Goal: Task Accomplishment & Management: Complete application form

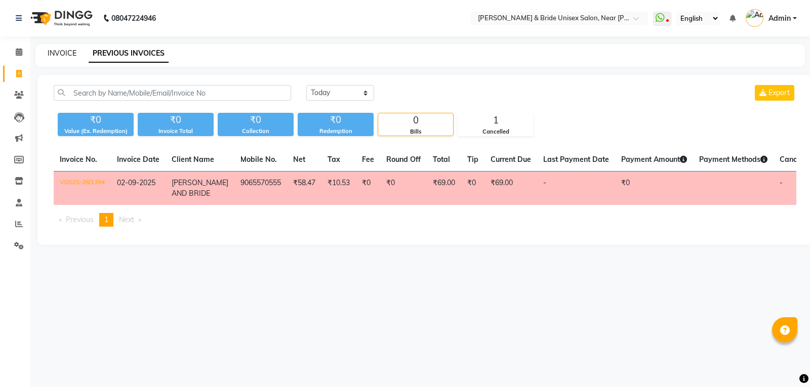
click at [61, 50] on link "INVOICE" at bounding box center [62, 53] width 29 height 9
select select "service"
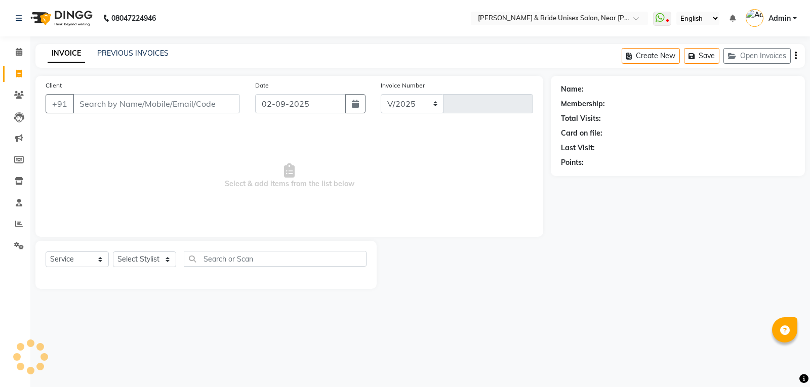
select select "4118"
type input "1395"
click at [149, 261] on select "Select Stylist chiku Front Desk guriya [PERSON_NAME][DATE] sunny [PERSON_NAME]" at bounding box center [144, 260] width 63 height 16
select select "83026"
click at [113, 252] on select "Select Stylist chiku Front Desk guriya [PERSON_NAME][DATE] sunny [PERSON_NAME]" at bounding box center [144, 260] width 63 height 16
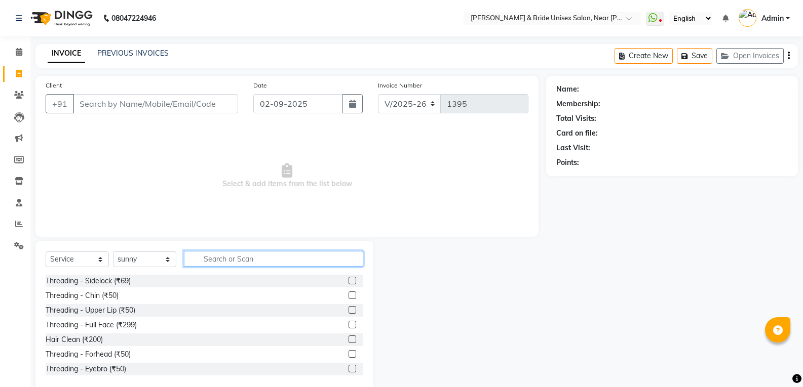
click at [222, 258] on input "text" at bounding box center [273, 259] width 179 height 16
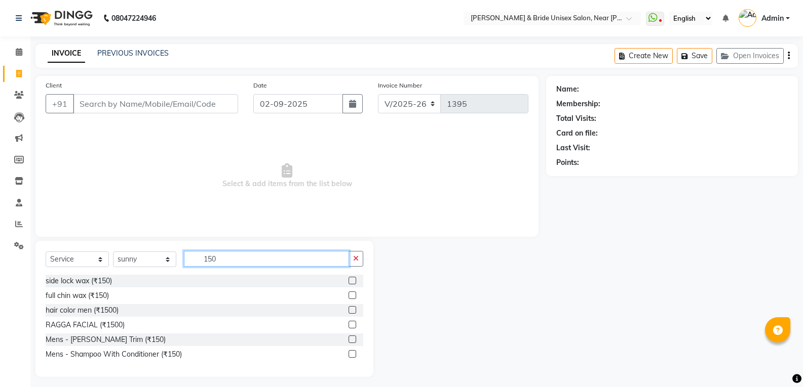
type input "150"
click at [351, 337] on label at bounding box center [352, 340] width 8 height 8
click at [351, 337] on input "checkbox" at bounding box center [351, 340] width 7 height 7
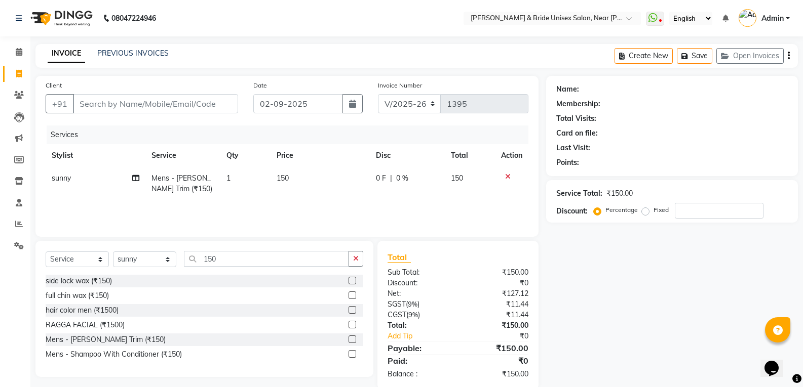
checkbox input "false"
click at [310, 261] on input "150" at bounding box center [266, 259] width 165 height 16
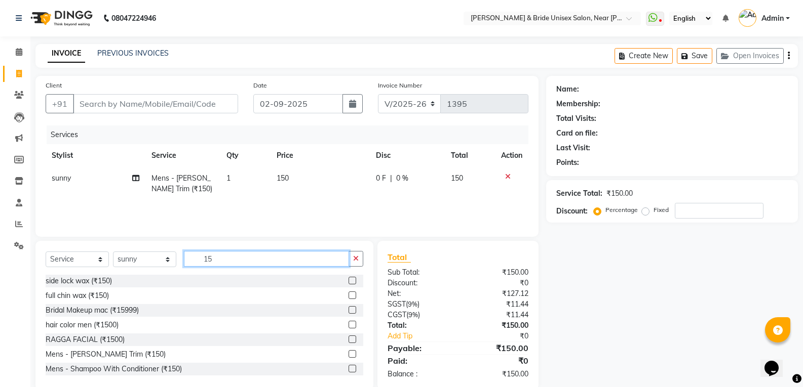
type input "1"
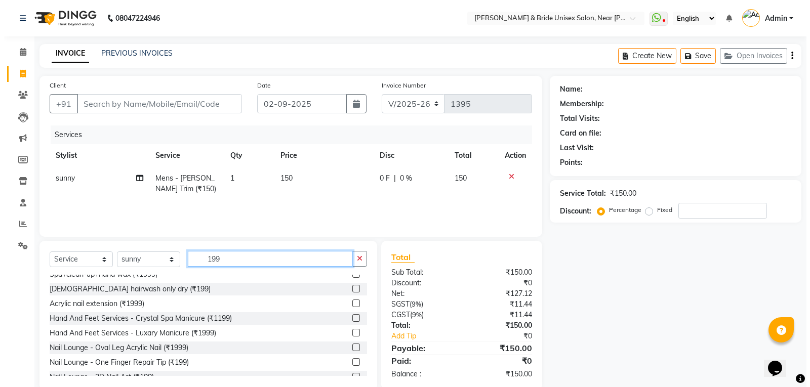
scroll to position [101, 0]
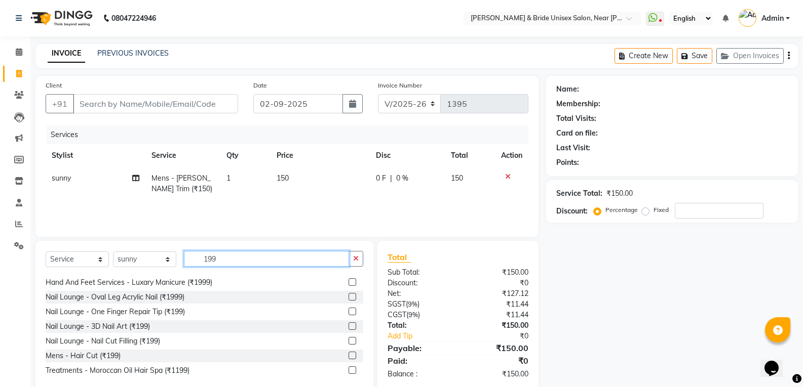
type input "199"
click at [348, 356] on label at bounding box center [352, 356] width 8 height 8
click at [348, 356] on input "checkbox" at bounding box center [351, 356] width 7 height 7
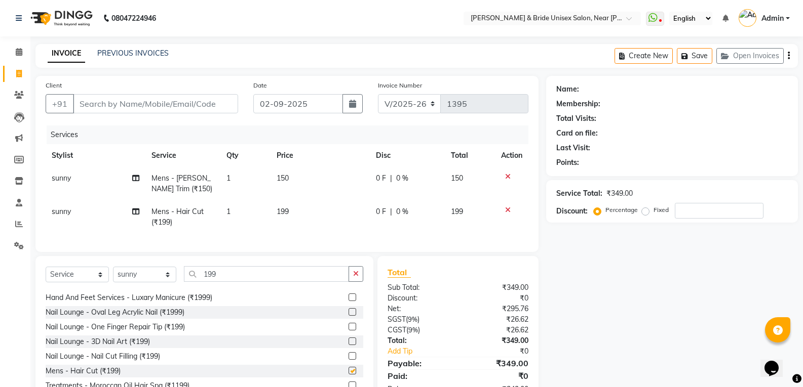
checkbox input "false"
click at [292, 211] on td "199" at bounding box center [320, 217] width 100 height 33
select select "83026"
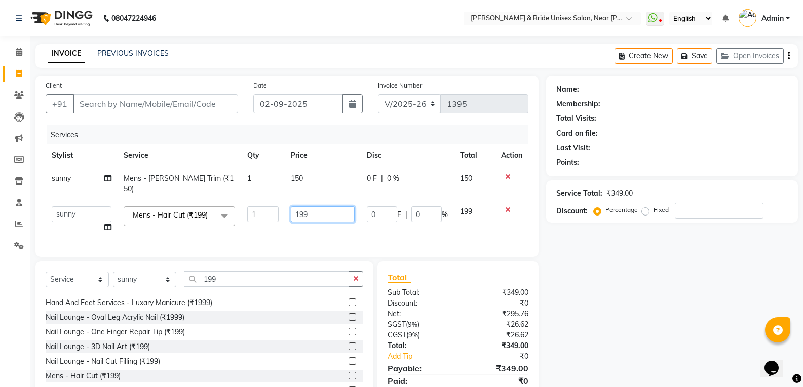
click at [323, 207] on input "199" at bounding box center [322, 215] width 63 height 16
type input "1"
type input "250"
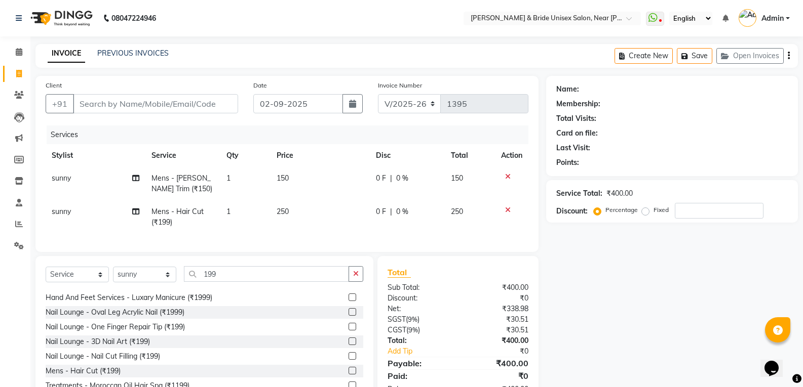
click at [335, 220] on td "250" at bounding box center [320, 217] width 100 height 33
select select "83026"
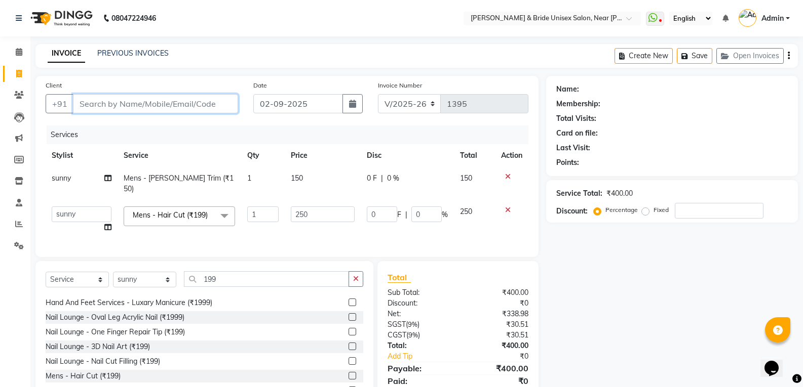
click at [109, 102] on input "Client" at bounding box center [155, 103] width 165 height 19
type input "7"
type input "0"
type input "7050319712"
click at [218, 104] on span "Add Client" at bounding box center [212, 104] width 40 height 10
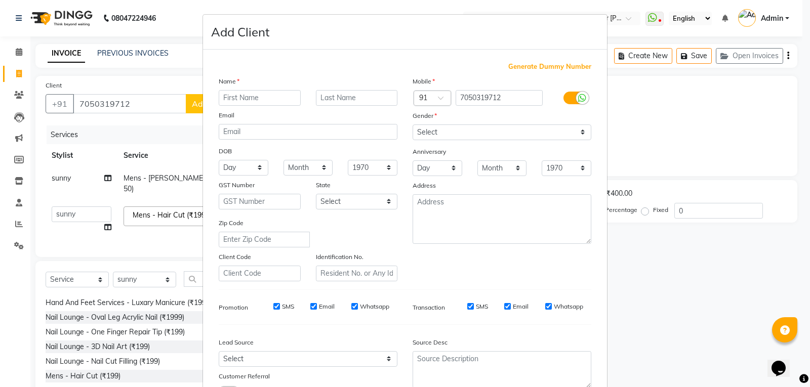
click at [260, 95] on input "text" at bounding box center [260, 98] width 82 height 16
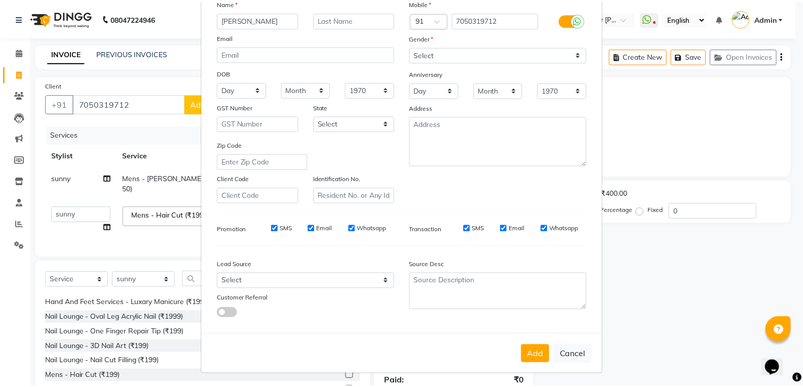
scroll to position [80, 0]
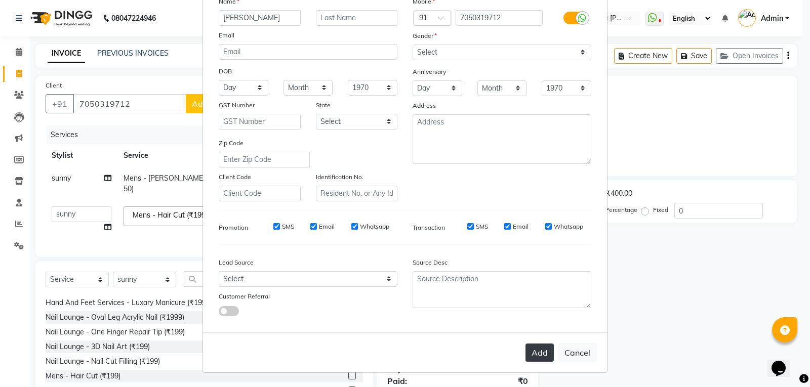
type input "[PERSON_NAME]"
click at [542, 354] on button "Add" at bounding box center [540, 353] width 28 height 18
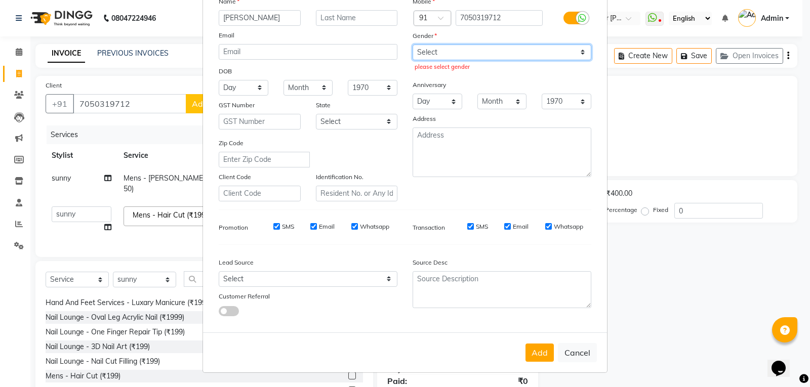
click at [512, 49] on select "Select [DEMOGRAPHIC_DATA] [DEMOGRAPHIC_DATA] Other Prefer Not To Say" at bounding box center [502, 53] width 179 height 16
select select "[DEMOGRAPHIC_DATA]"
click at [413, 45] on select "Select [DEMOGRAPHIC_DATA] [DEMOGRAPHIC_DATA] Other Prefer Not To Say" at bounding box center [502, 53] width 179 height 16
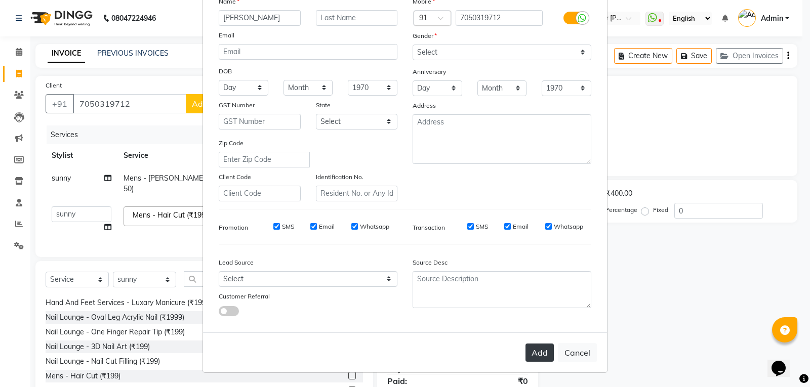
click at [535, 353] on button "Add" at bounding box center [540, 353] width 28 height 18
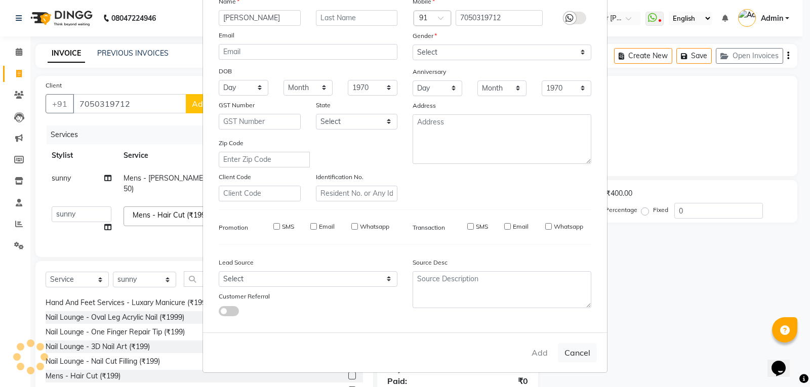
select select
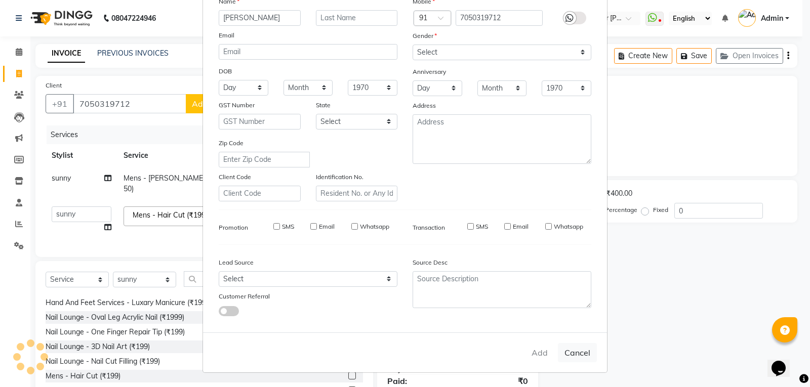
select select
checkbox input "false"
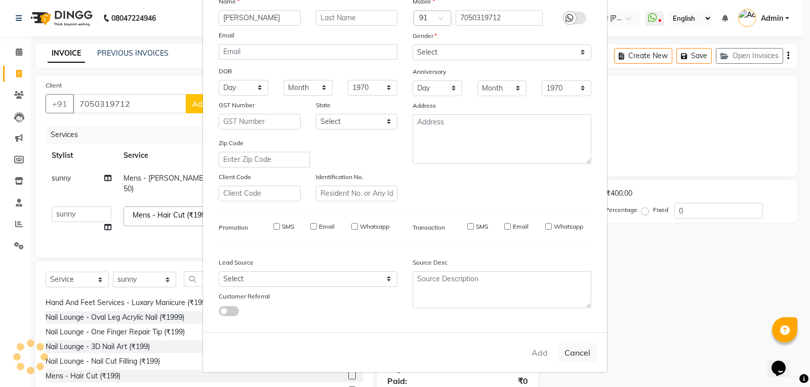
checkbox input "false"
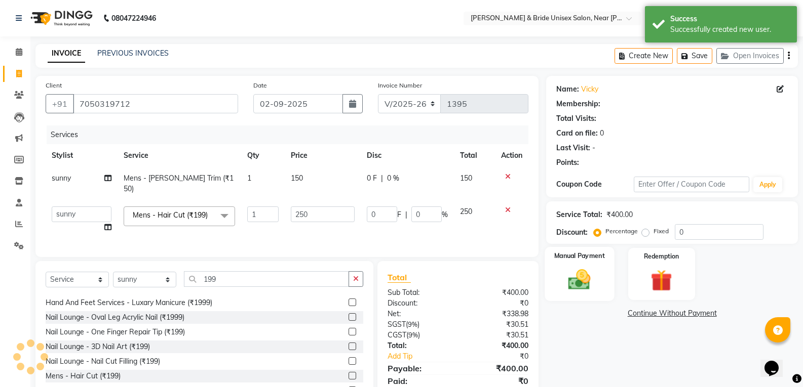
select select "1: Object"
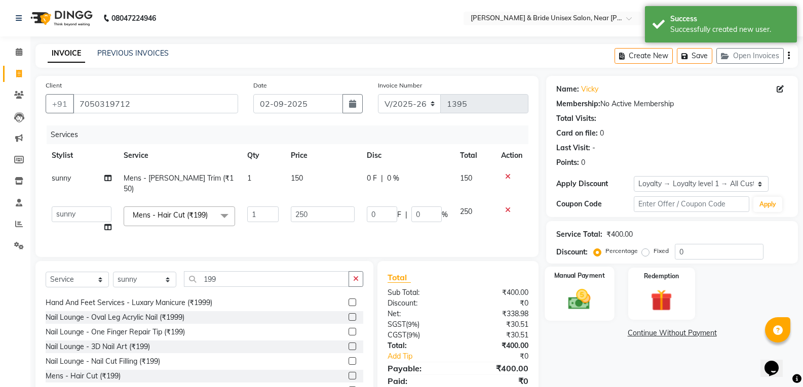
click at [575, 292] on img at bounding box center [579, 300] width 36 height 26
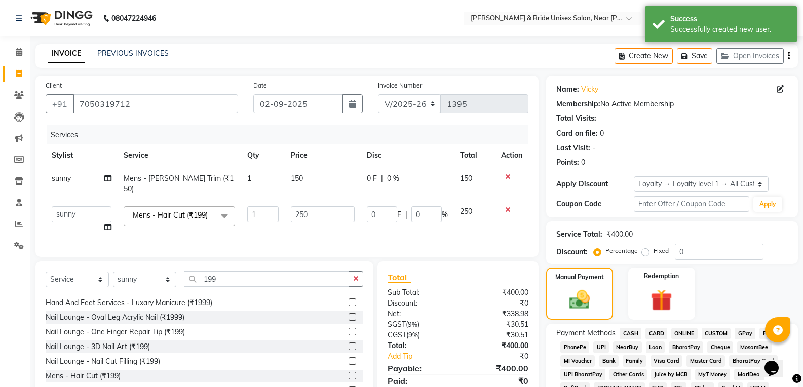
click at [687, 332] on span "ONLINE" at bounding box center [684, 334] width 26 height 12
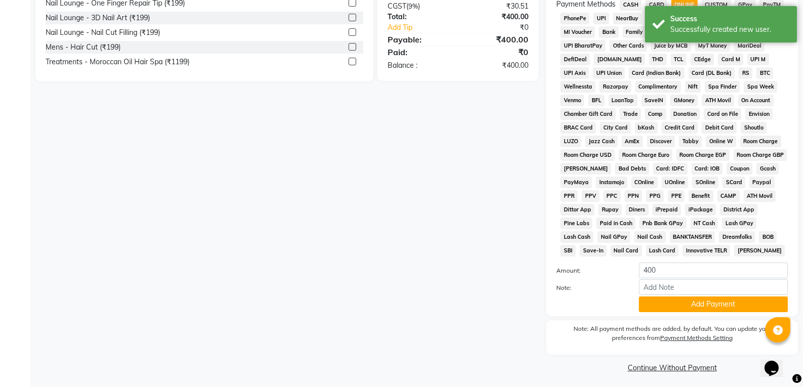
scroll to position [333, 0]
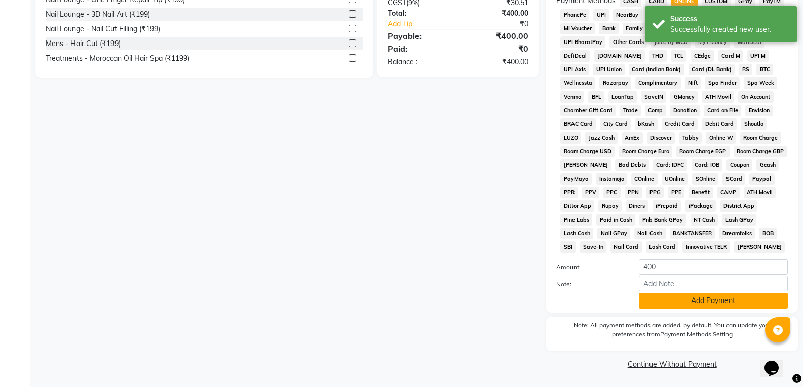
click at [702, 301] on button "Add Payment" at bounding box center [713, 301] width 149 height 16
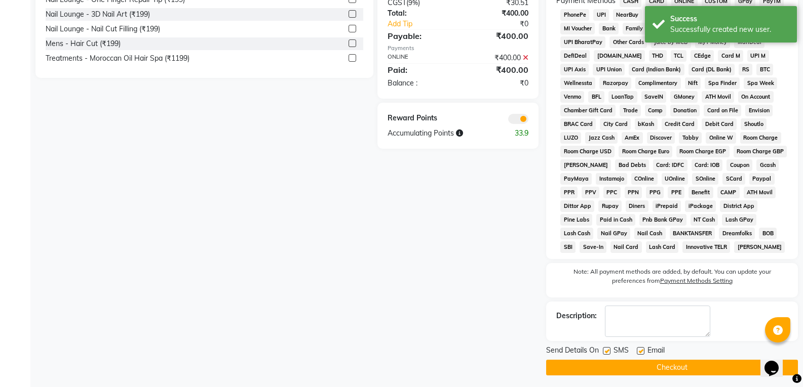
click at [670, 365] on button "Checkout" at bounding box center [672, 368] width 252 height 16
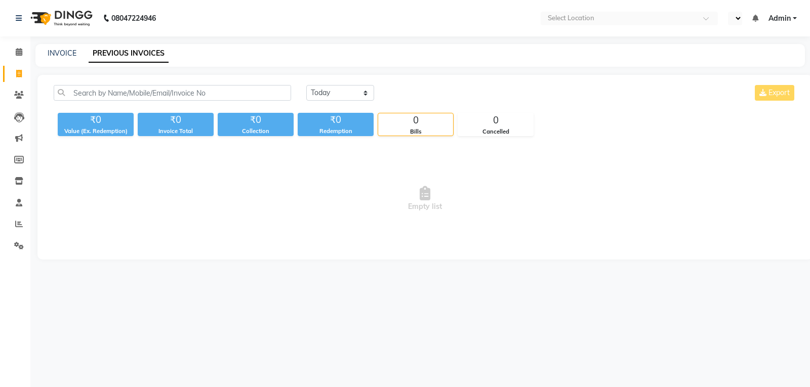
select select "en"
